Goal: Information Seeking & Learning: Learn about a topic

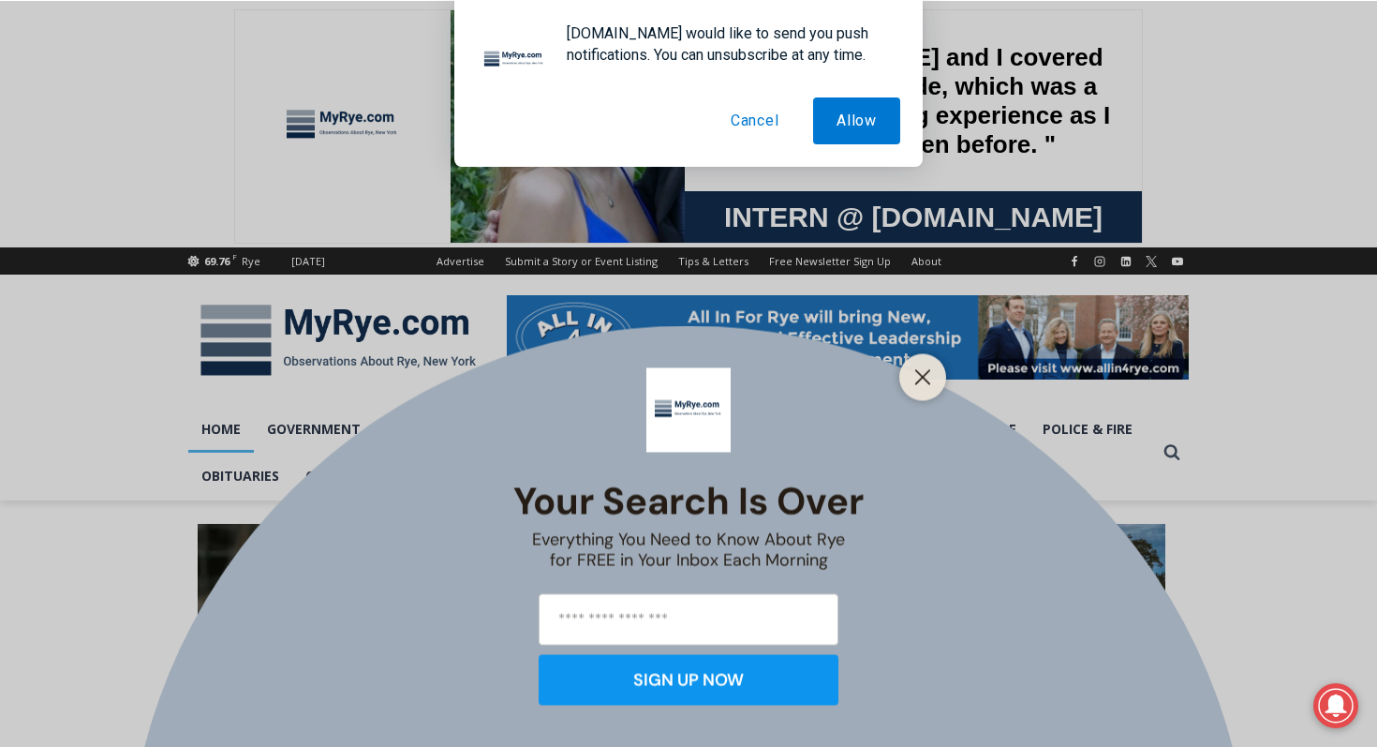
click at [739, 126] on button "Cancel" at bounding box center [755, 120] width 96 height 47
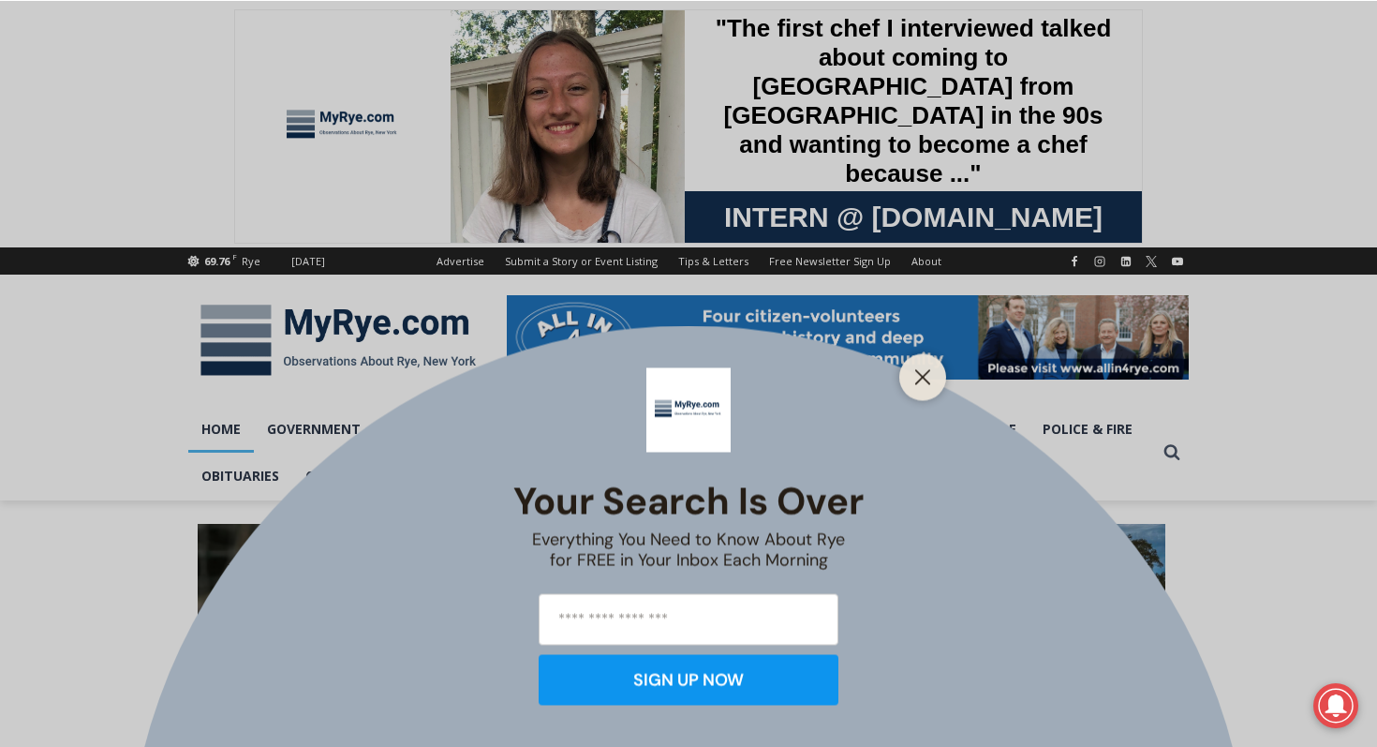
click at [680, 613] on input "email" at bounding box center [689, 619] width 300 height 52
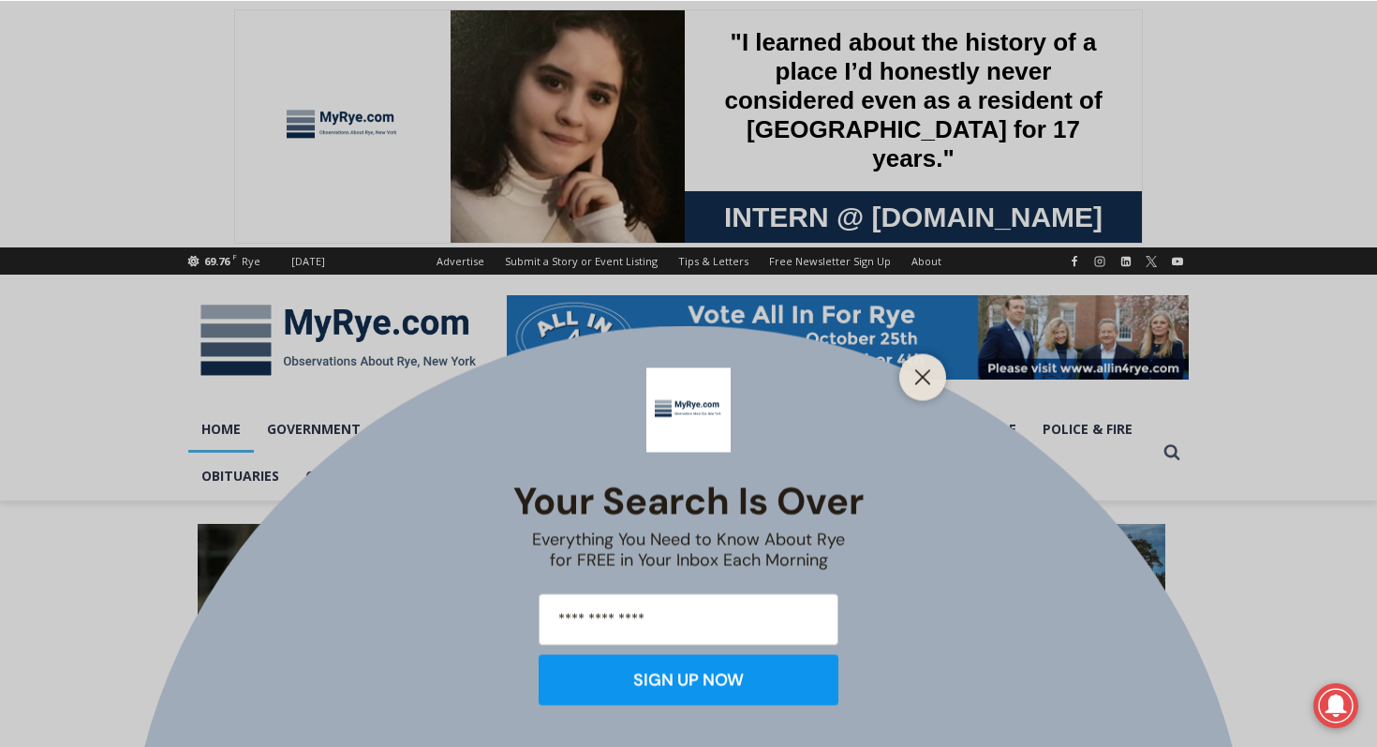
type input "**********"
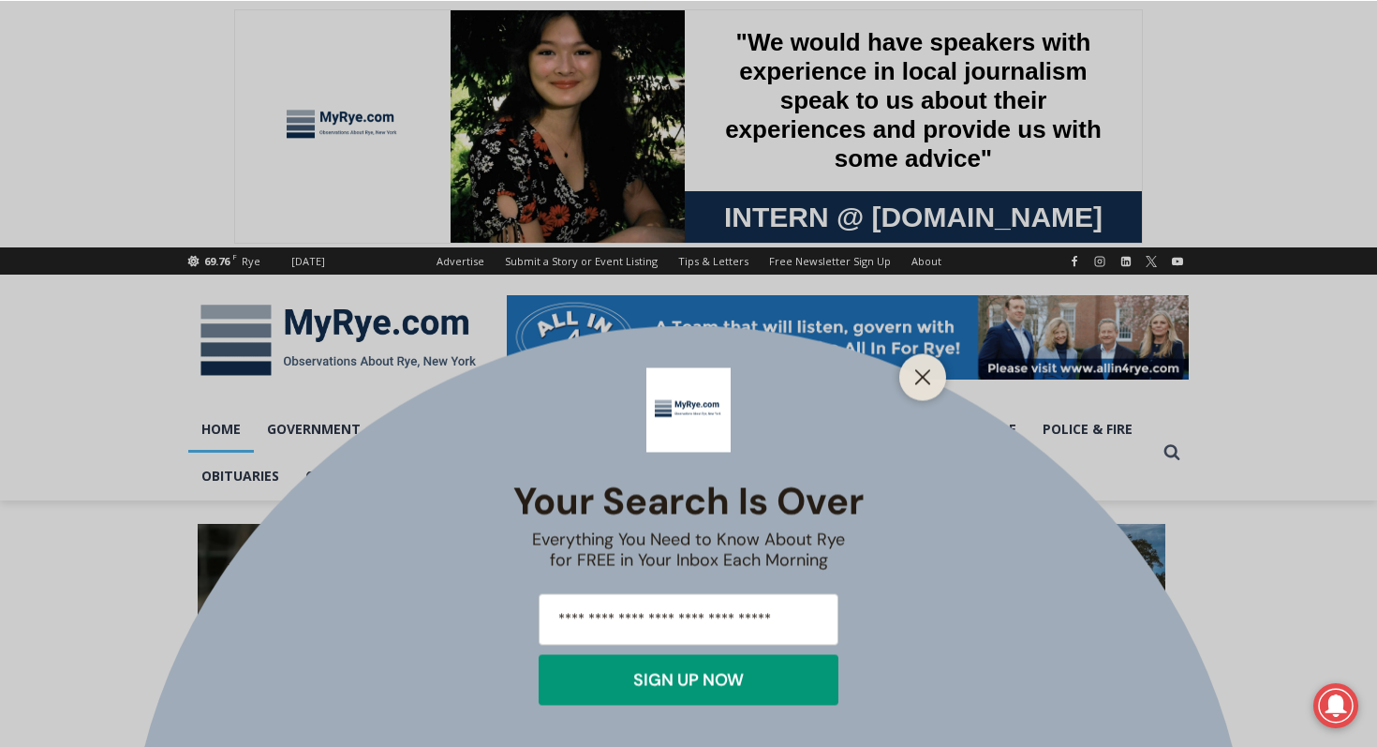
click at [636, 681] on div "SIGN UP NOW" at bounding box center [688, 679] width 111 height 17
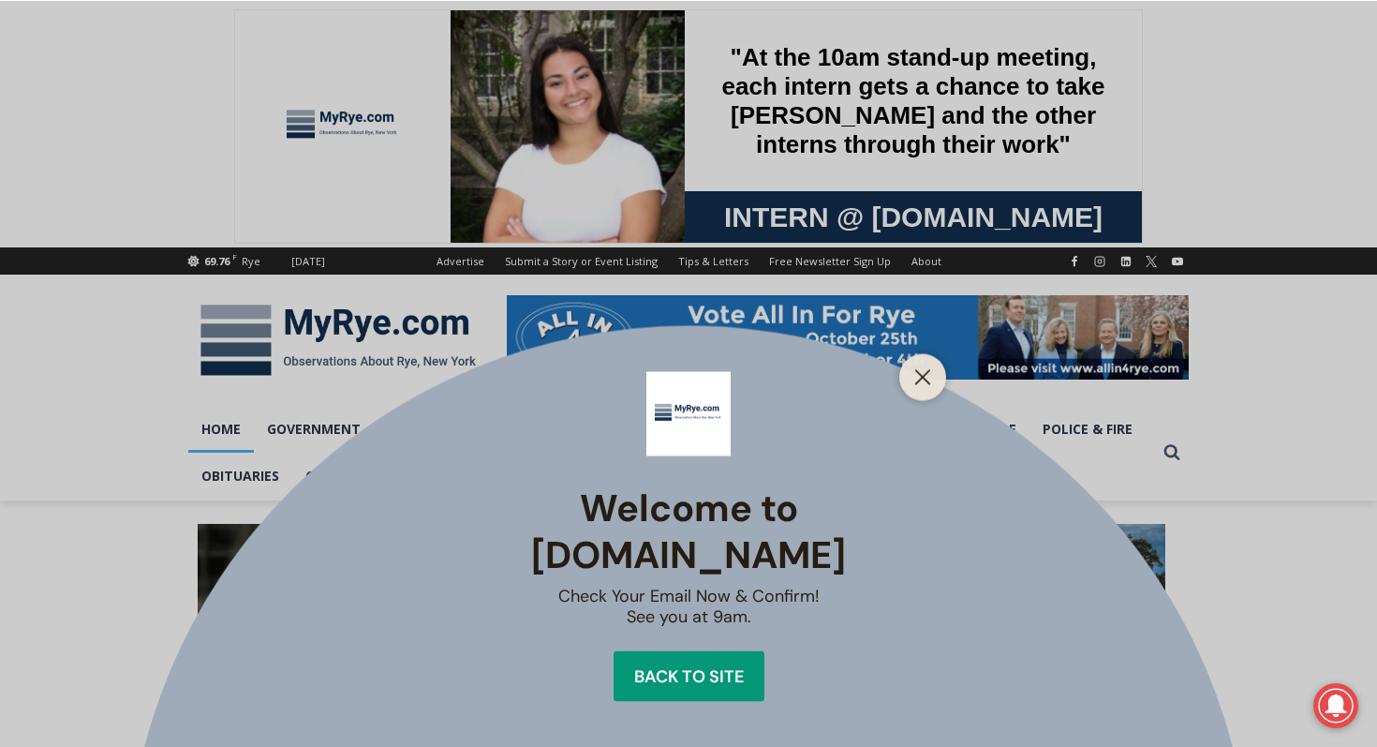
click at [728, 667] on div "Back to site" at bounding box center [689, 675] width 110 height 17
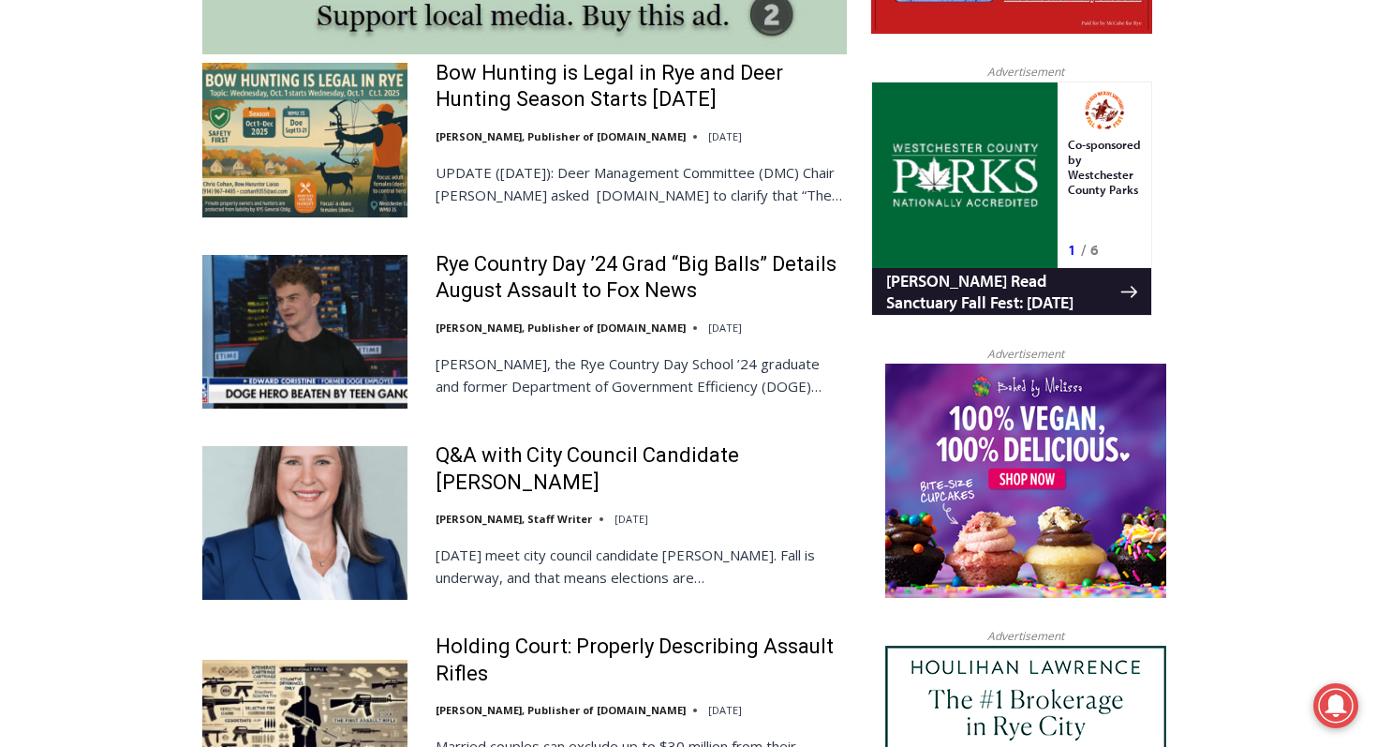
scroll to position [1759, 0]
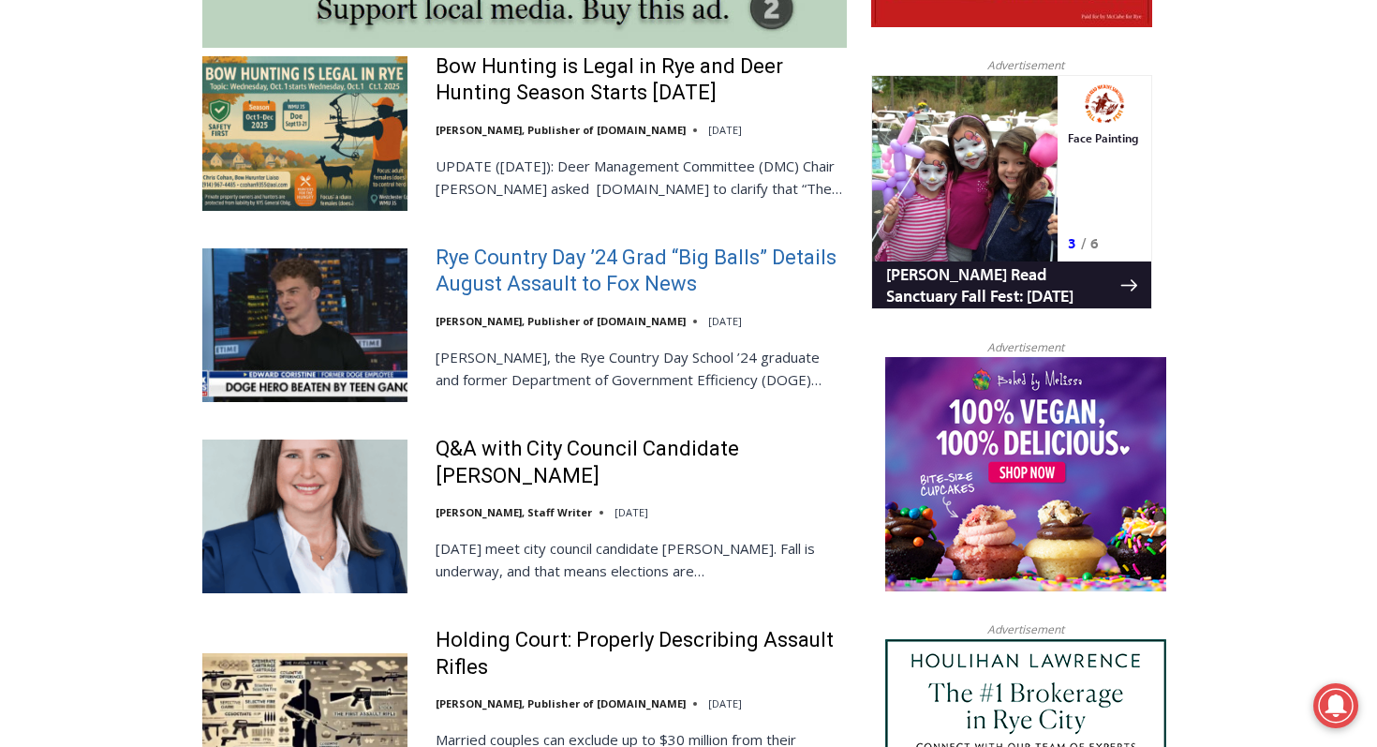
click at [574, 262] on link "Rye Country Day ’24 Grad “Big Balls” Details August Assault to Fox News" at bounding box center [641, 270] width 411 height 53
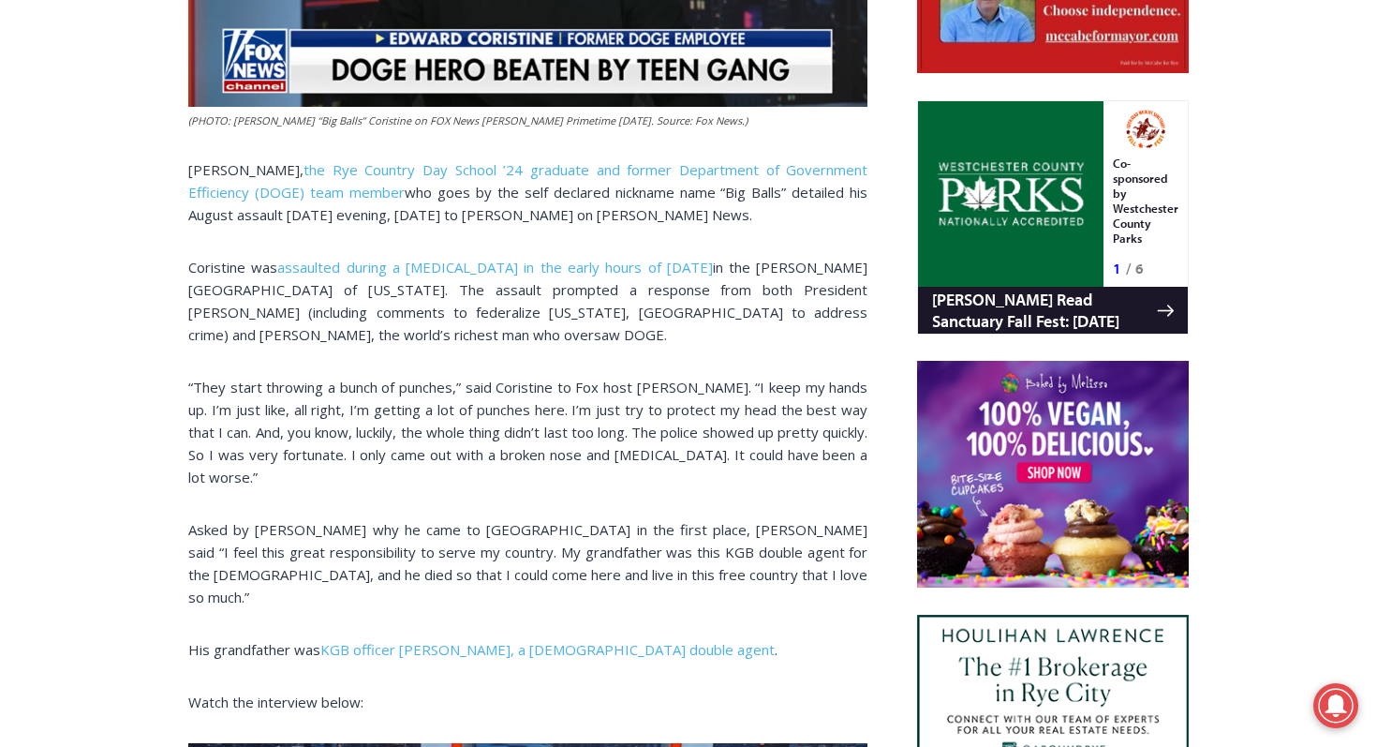
scroll to position [1139, 0]
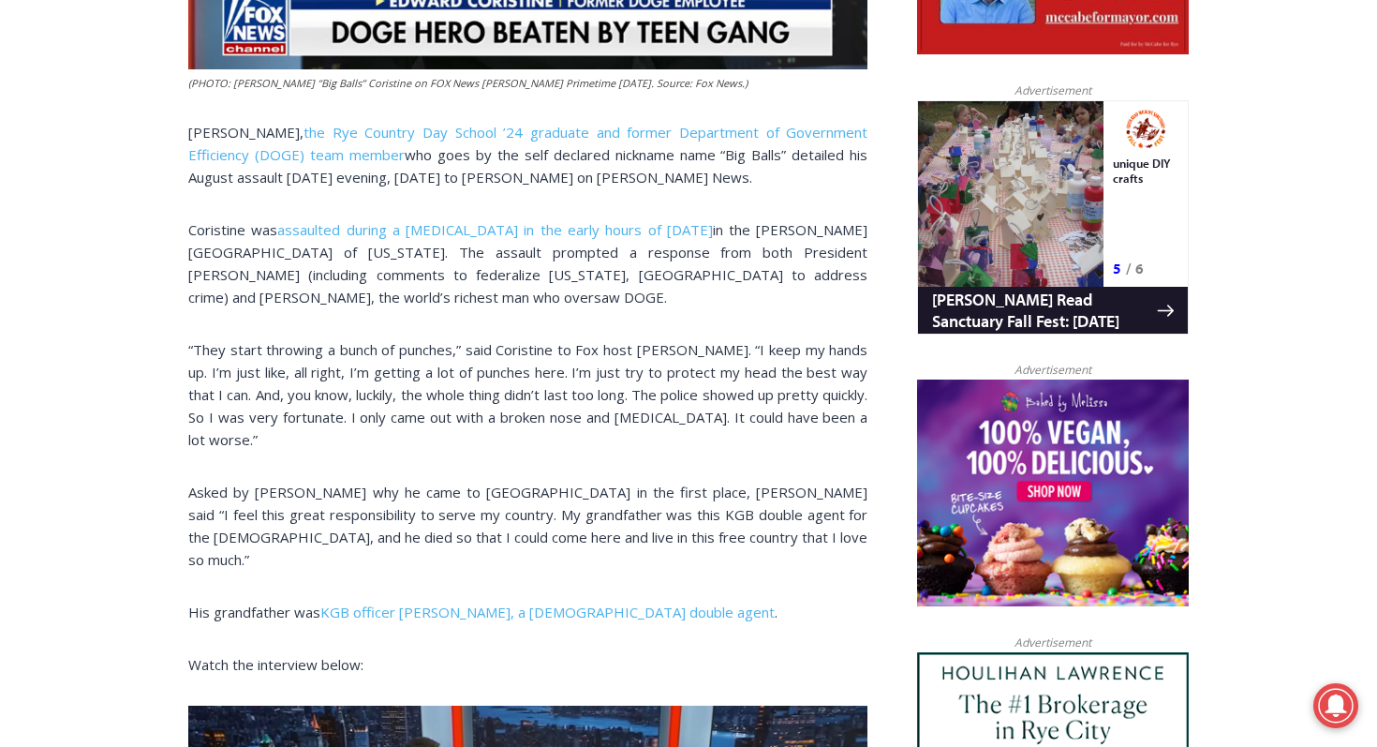
click at [220, 132] on p "Edward Coristine, the Rye Country Day School ’24 graduate and former Department…" at bounding box center [527, 154] width 679 height 67
drag, startPoint x: 220, startPoint y: 132, endPoint x: 260, endPoint y: 132, distance: 40.3
click at [260, 132] on p "Edward Coristine, the Rye Country Day School ’24 graduate and former Department…" at bounding box center [527, 154] width 679 height 67
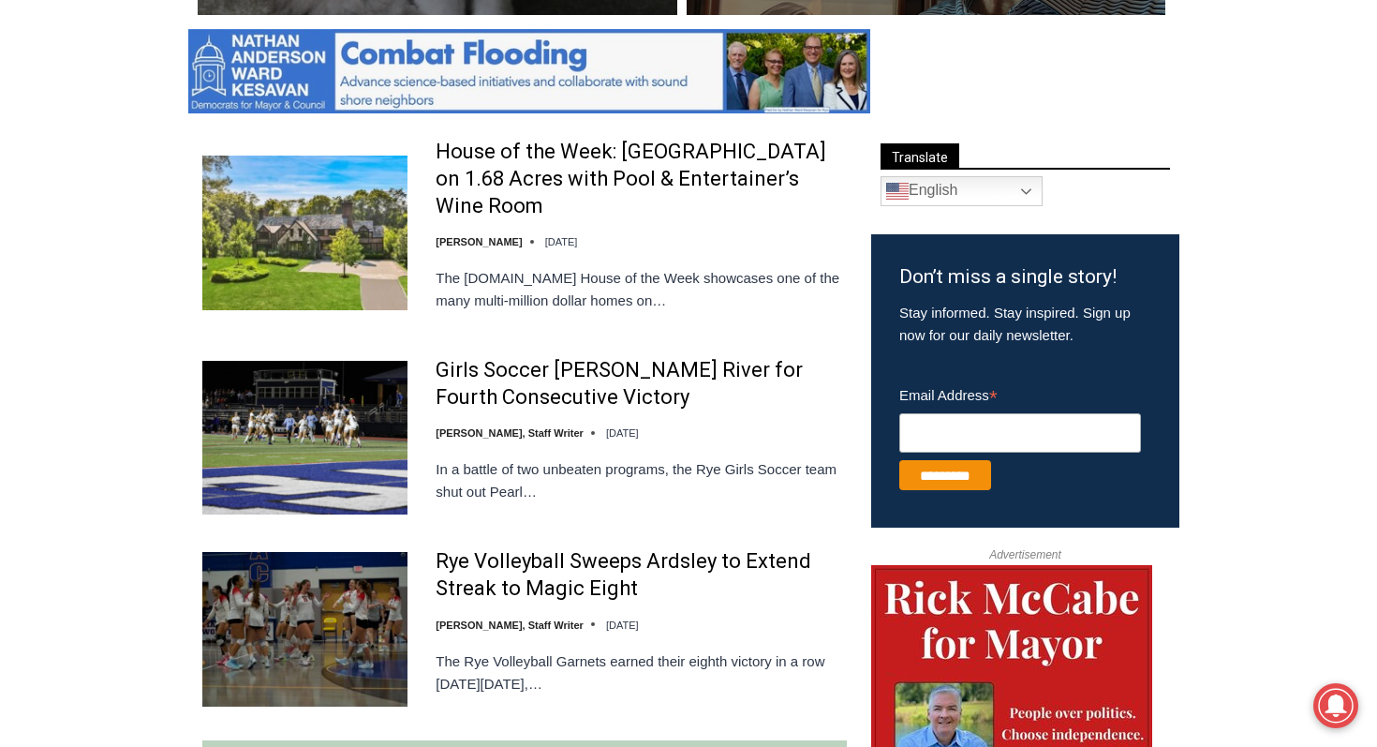
scroll to position [904, 0]
